Goal: Navigation & Orientation: Find specific page/section

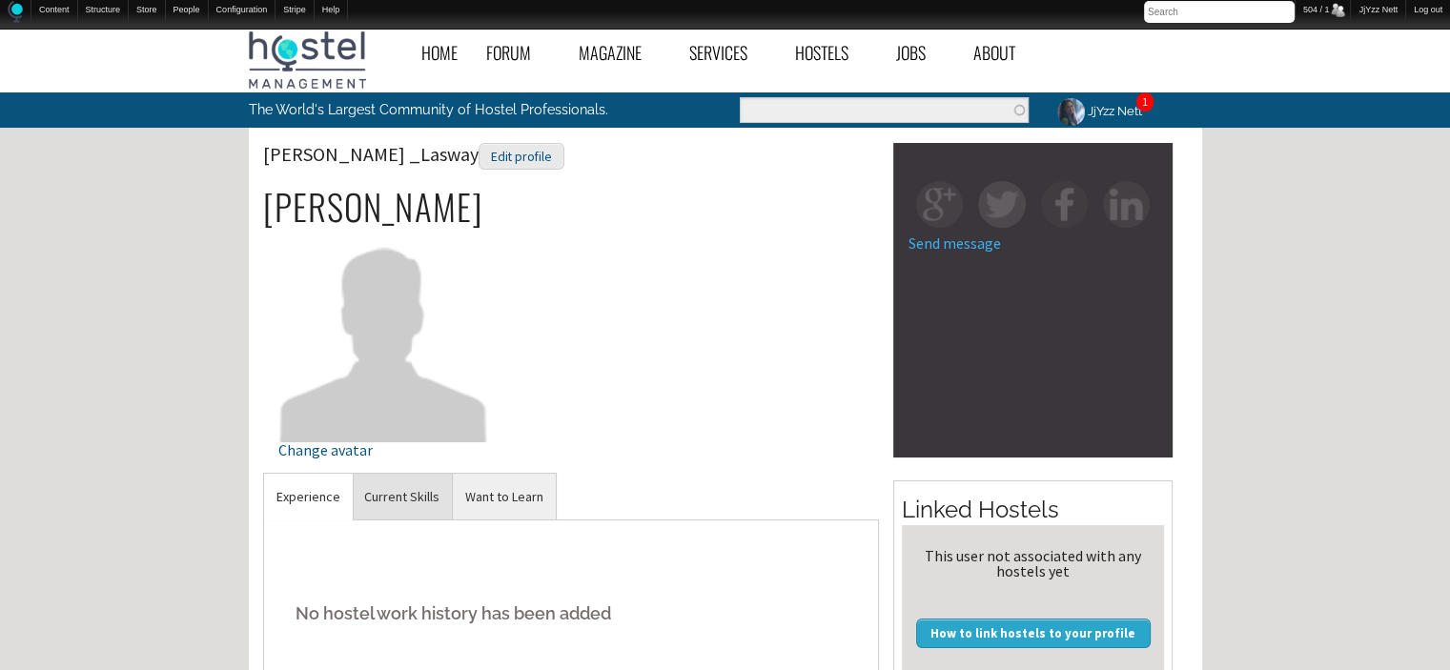
click at [352, 492] on link "Current Skills" at bounding box center [402, 497] width 100 height 47
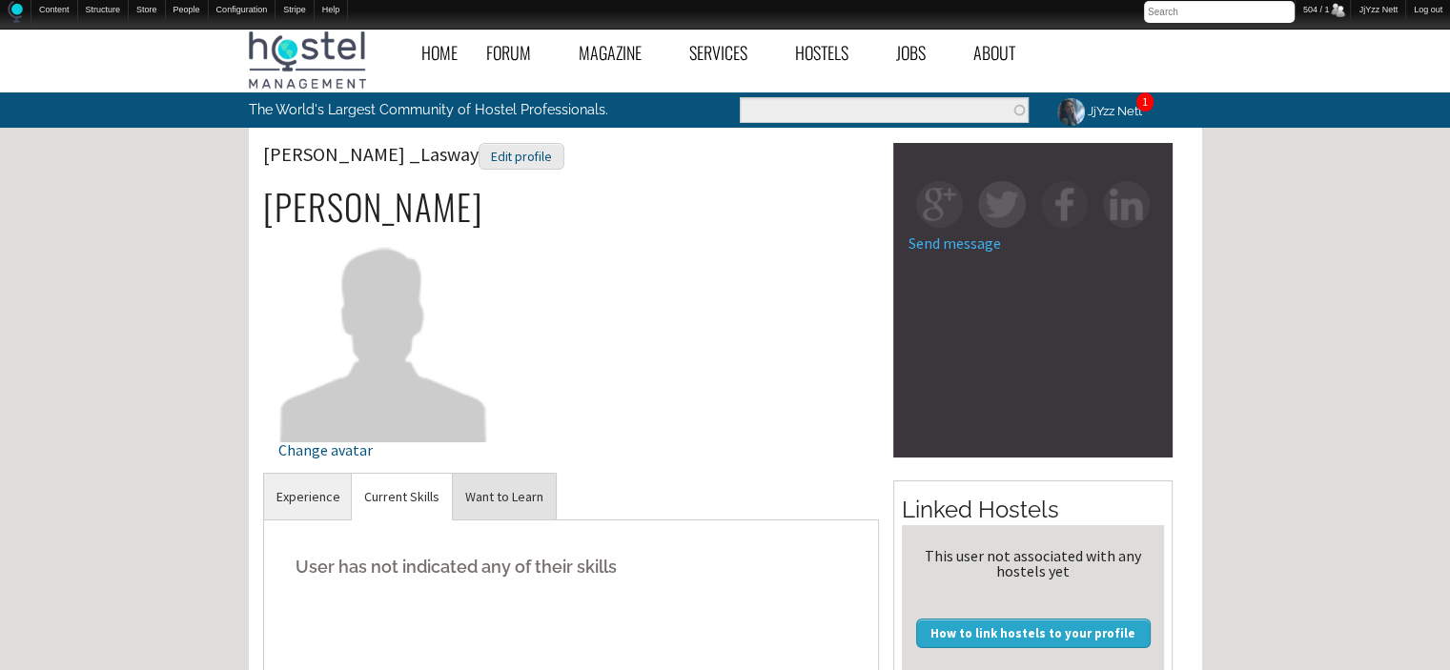
click at [501, 506] on link "Want to Learn" at bounding box center [504, 497] width 103 height 47
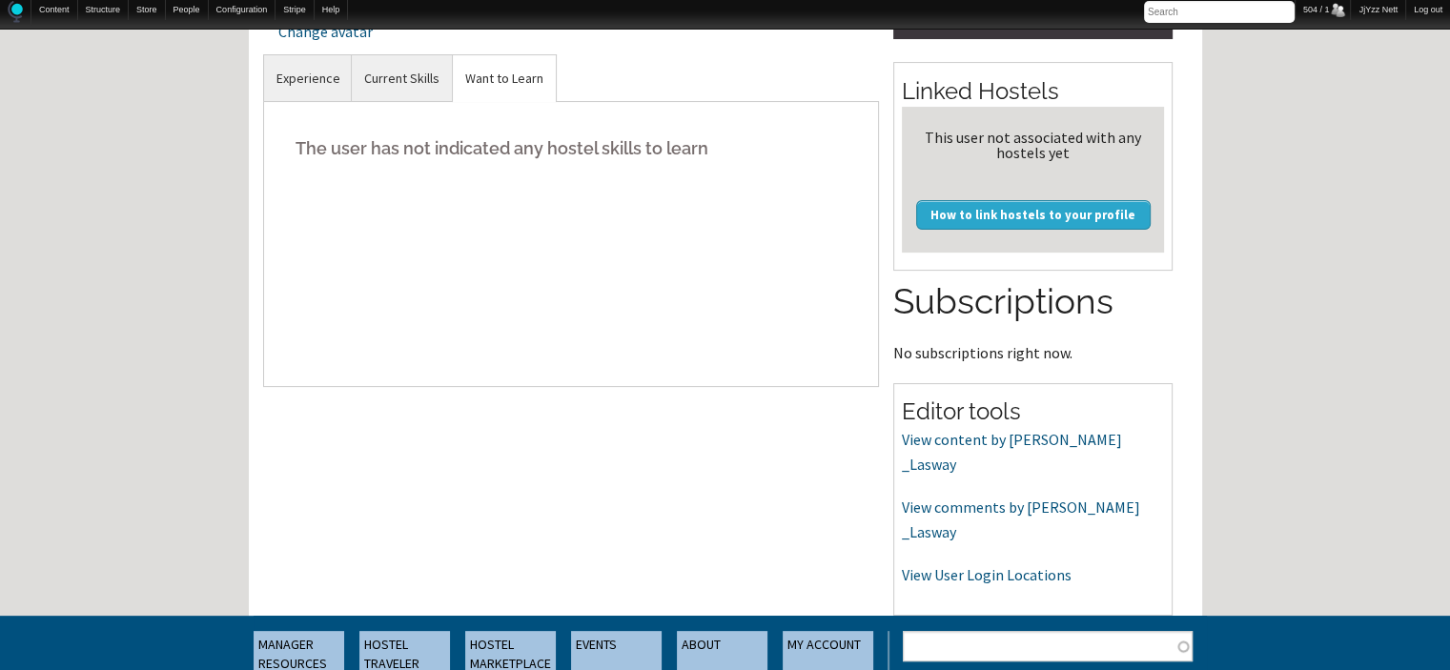
scroll to position [419, 0]
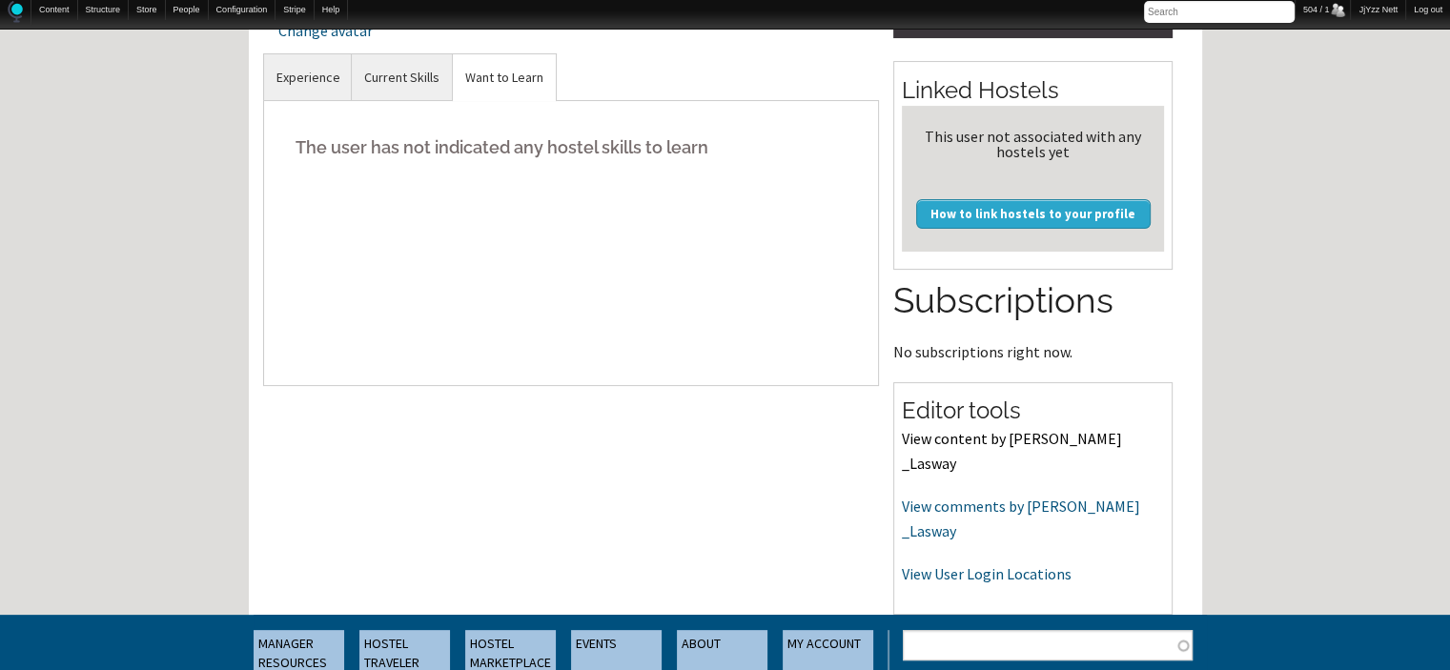
click at [987, 438] on link "View content by Gilbert _Lasway" at bounding box center [1012, 451] width 220 height 44
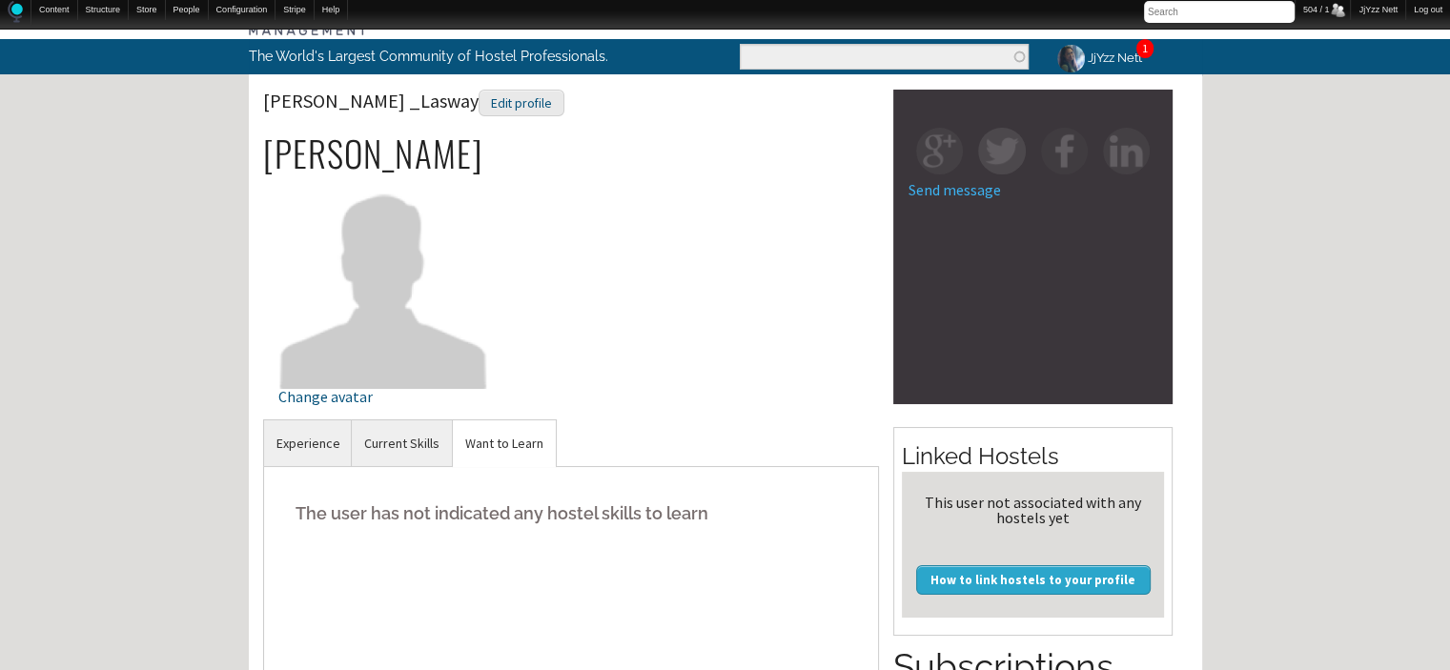
scroll to position [51, 0]
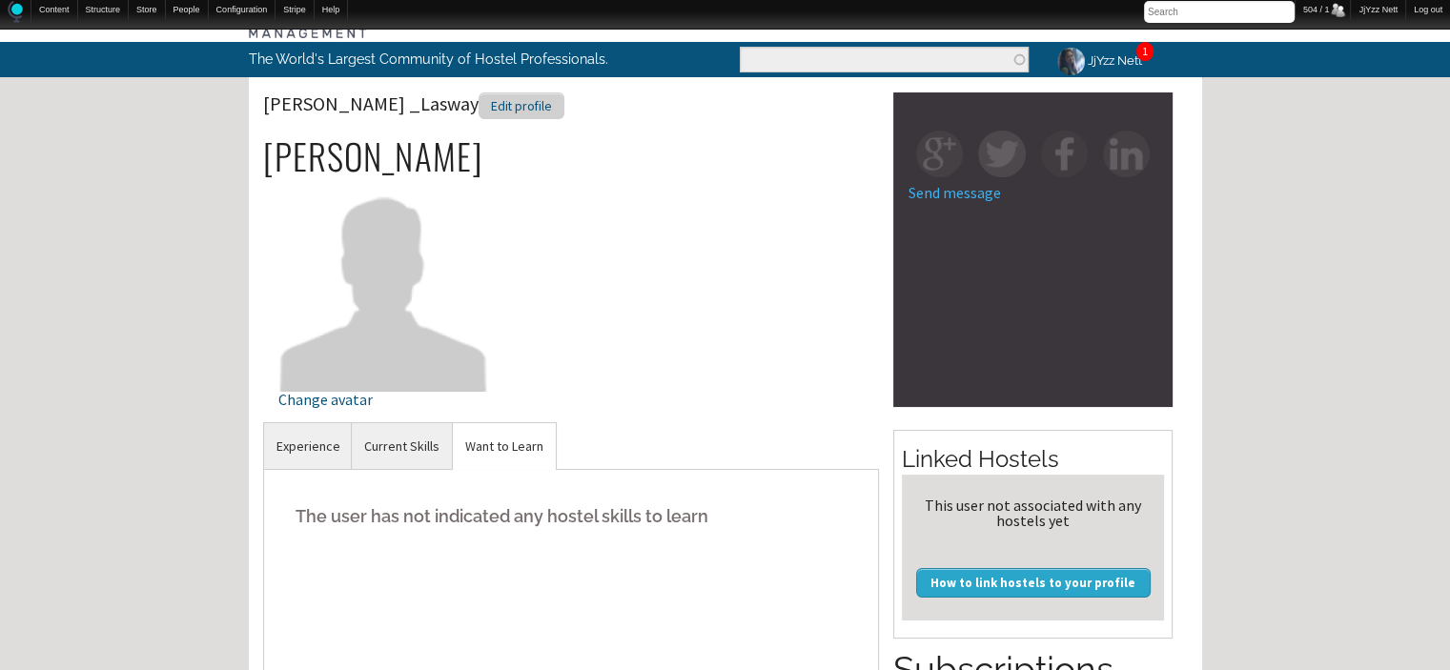
click at [479, 109] on div "Edit profile" at bounding box center [522, 106] width 86 height 28
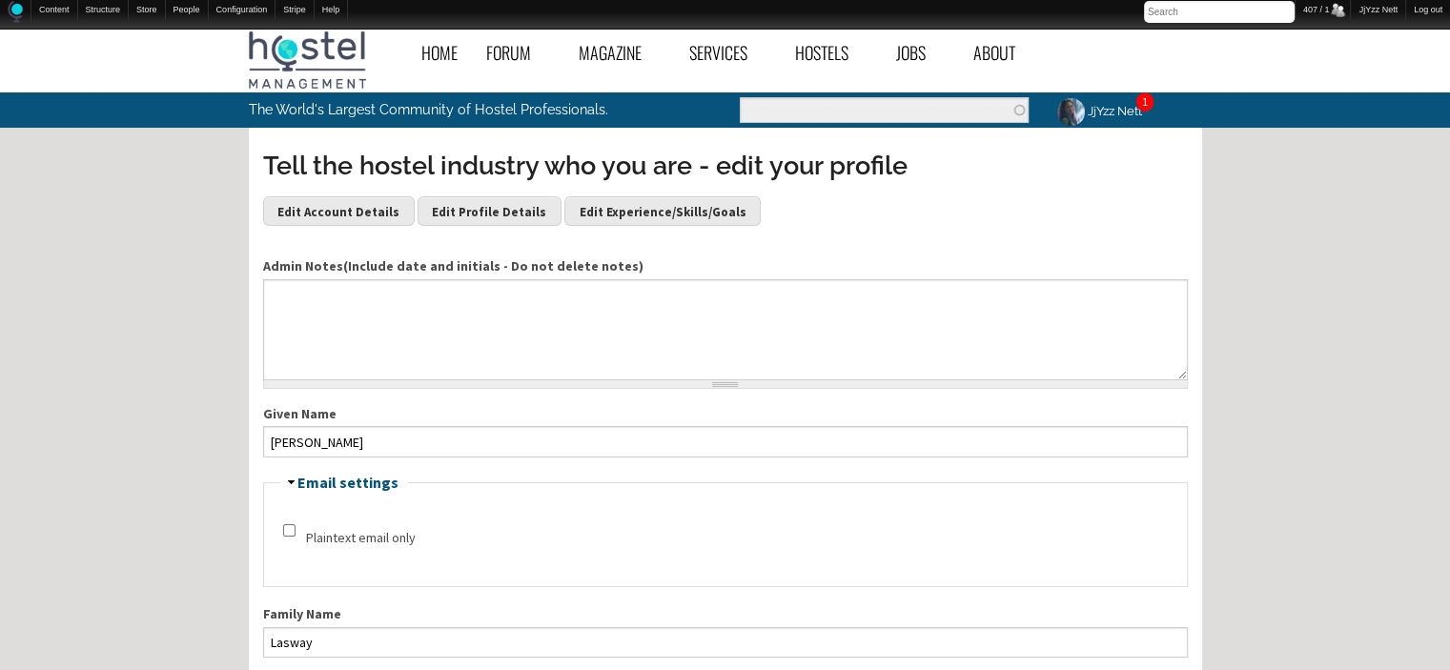
click at [422, 109] on p "The World's Largest Community of Hostel Professionals." at bounding box center [448, 109] width 398 height 34
click at [1101, 112] on link "JjYzz Nett" at bounding box center [1098, 110] width 111 height 37
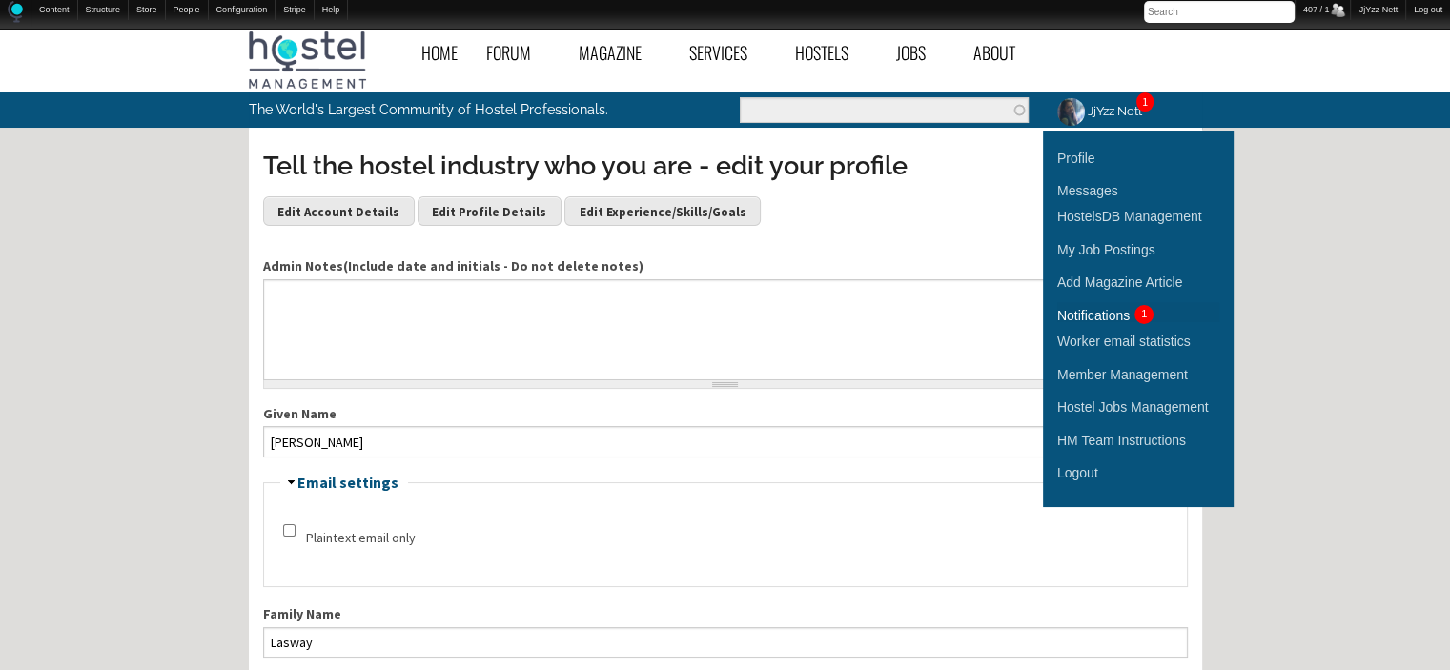
click at [1112, 316] on div "Notifications" at bounding box center [1093, 315] width 72 height 21
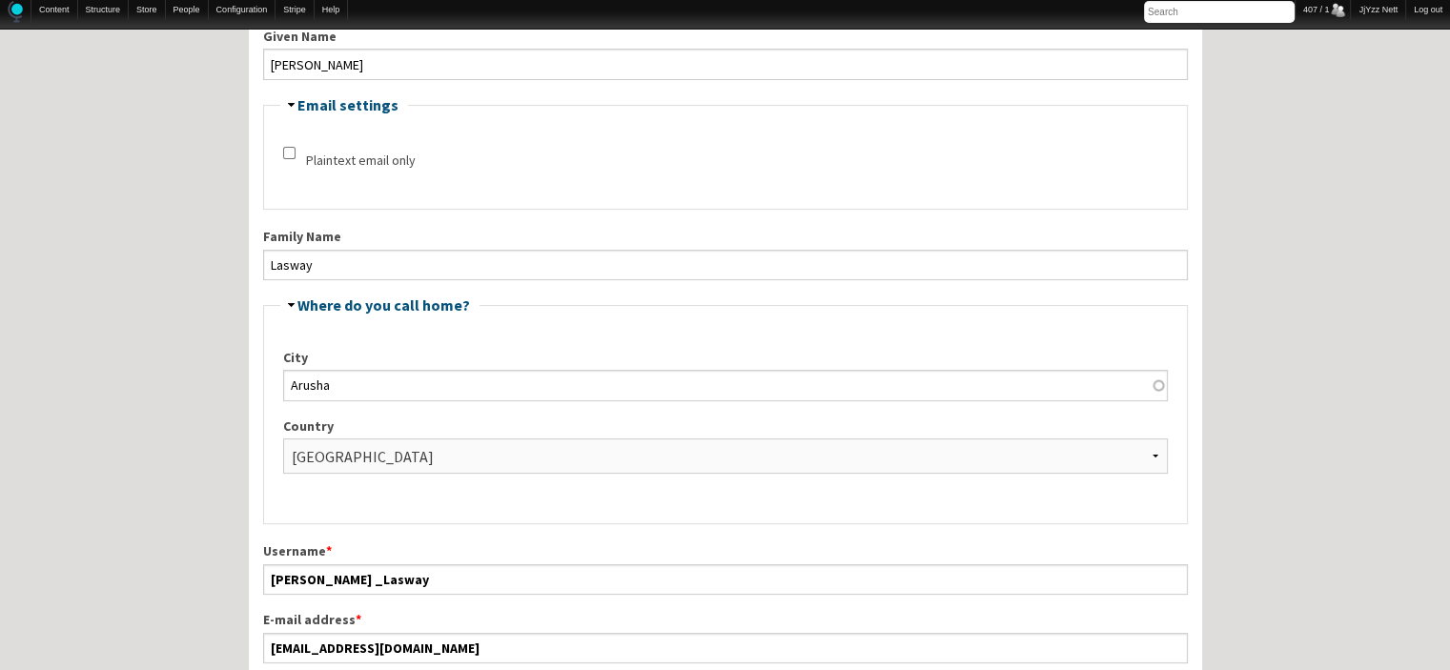
scroll to position [381, 0]
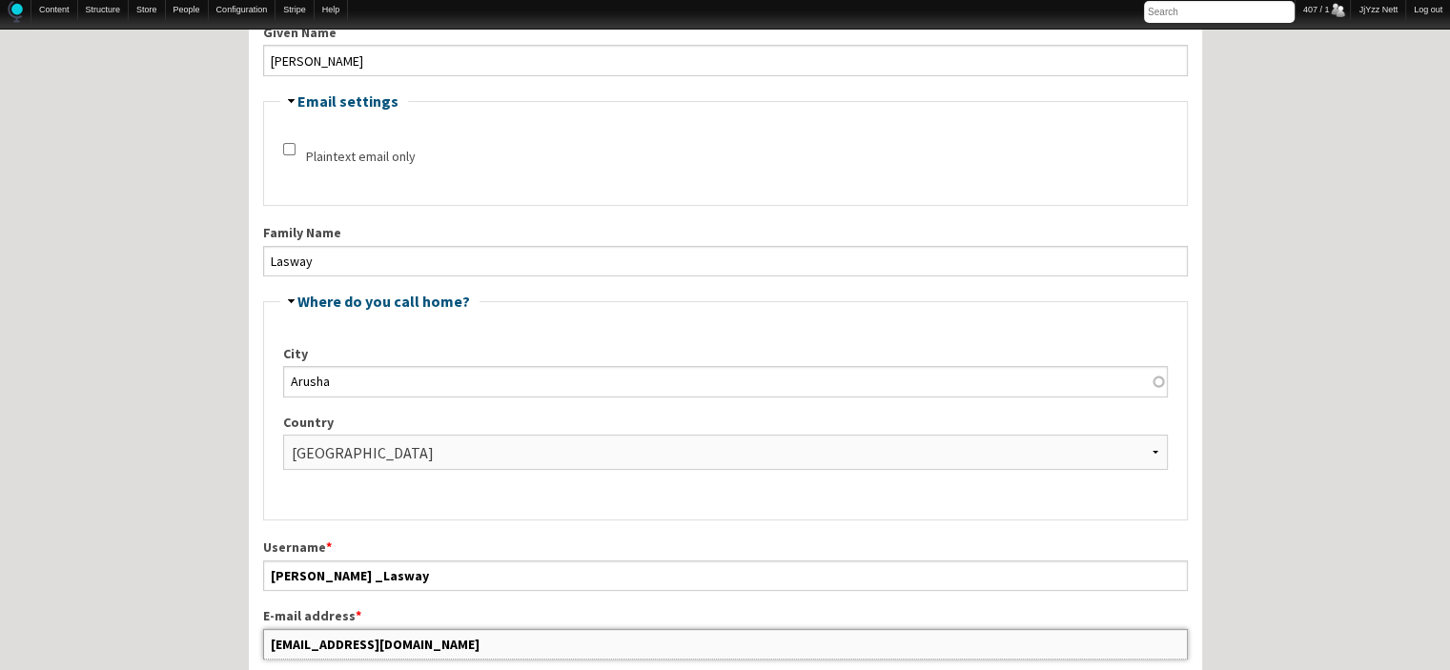
drag, startPoint x: 424, startPoint y: 639, endPoint x: 217, endPoint y: 617, distance: 208.0
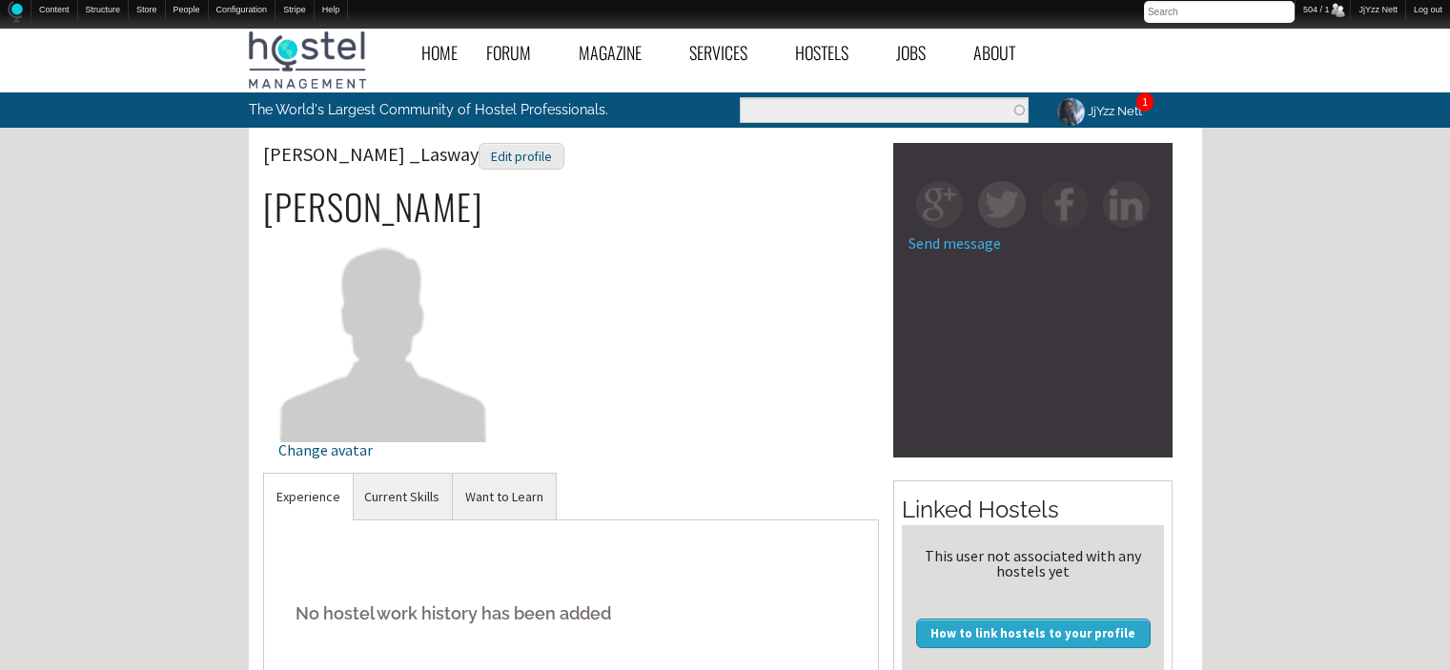
scroll to position [51, 0]
